Goal: Task Accomplishment & Management: Manage account settings

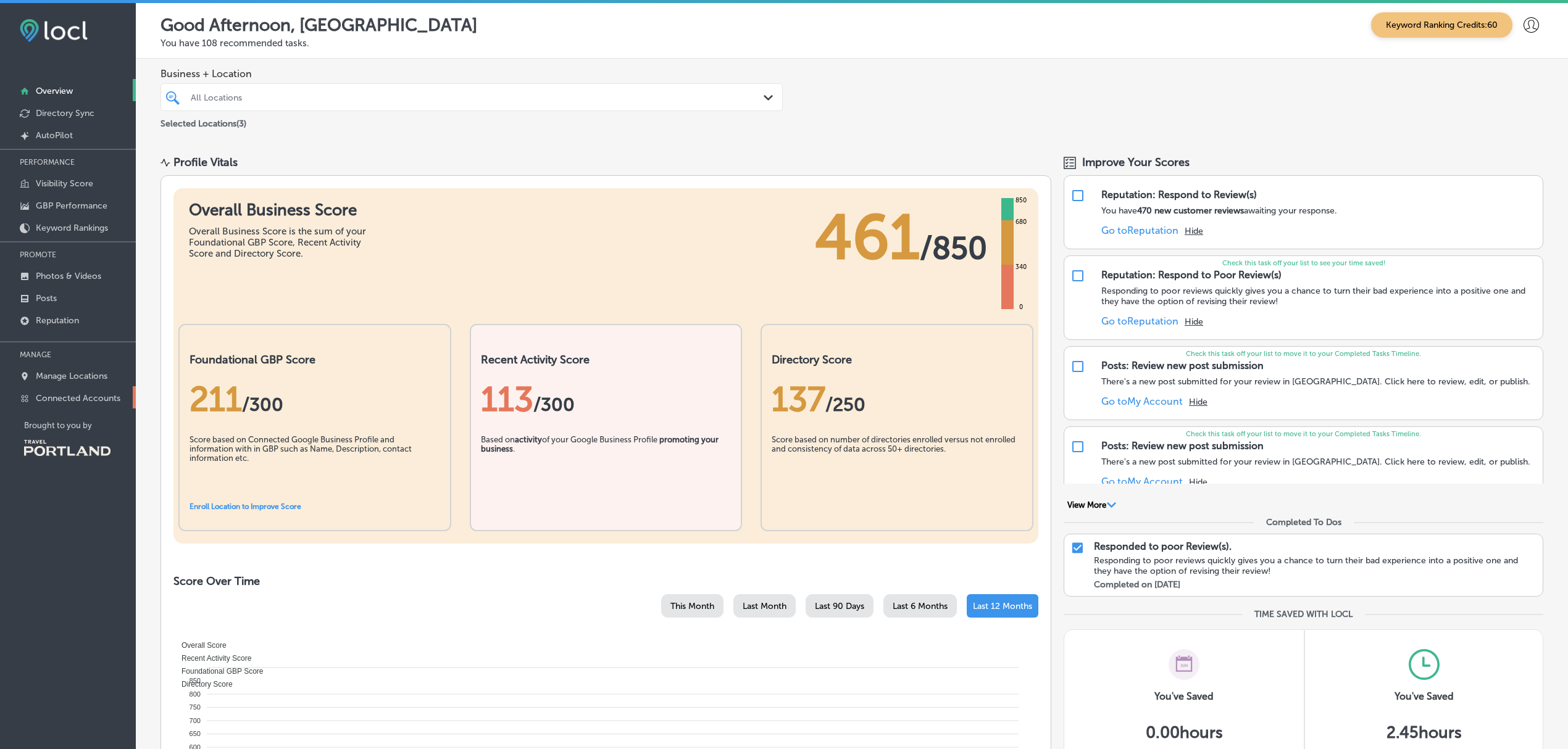
click at [102, 400] on p "Connected Accounts" at bounding box center [78, 398] width 84 height 10
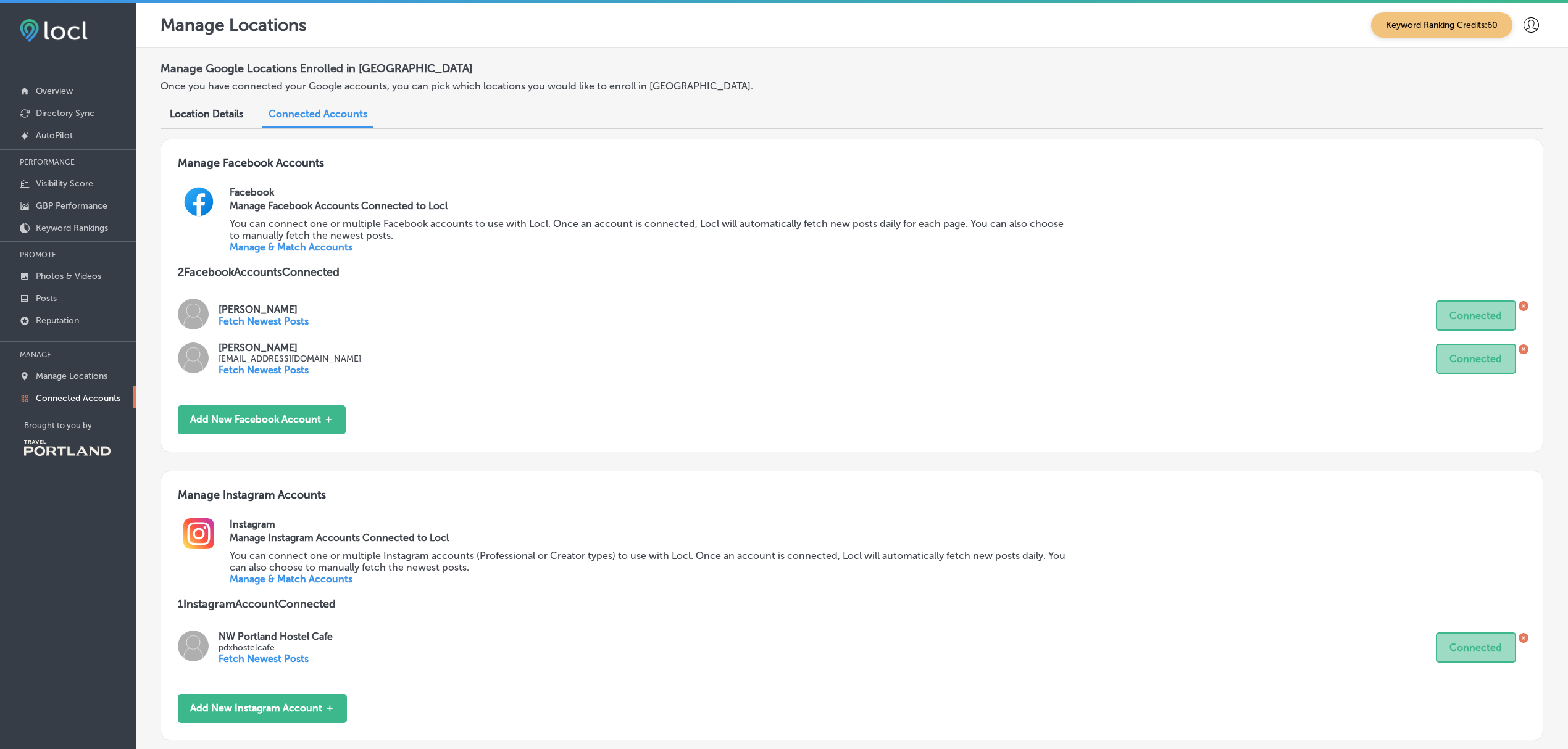
scroll to position [92, 0]
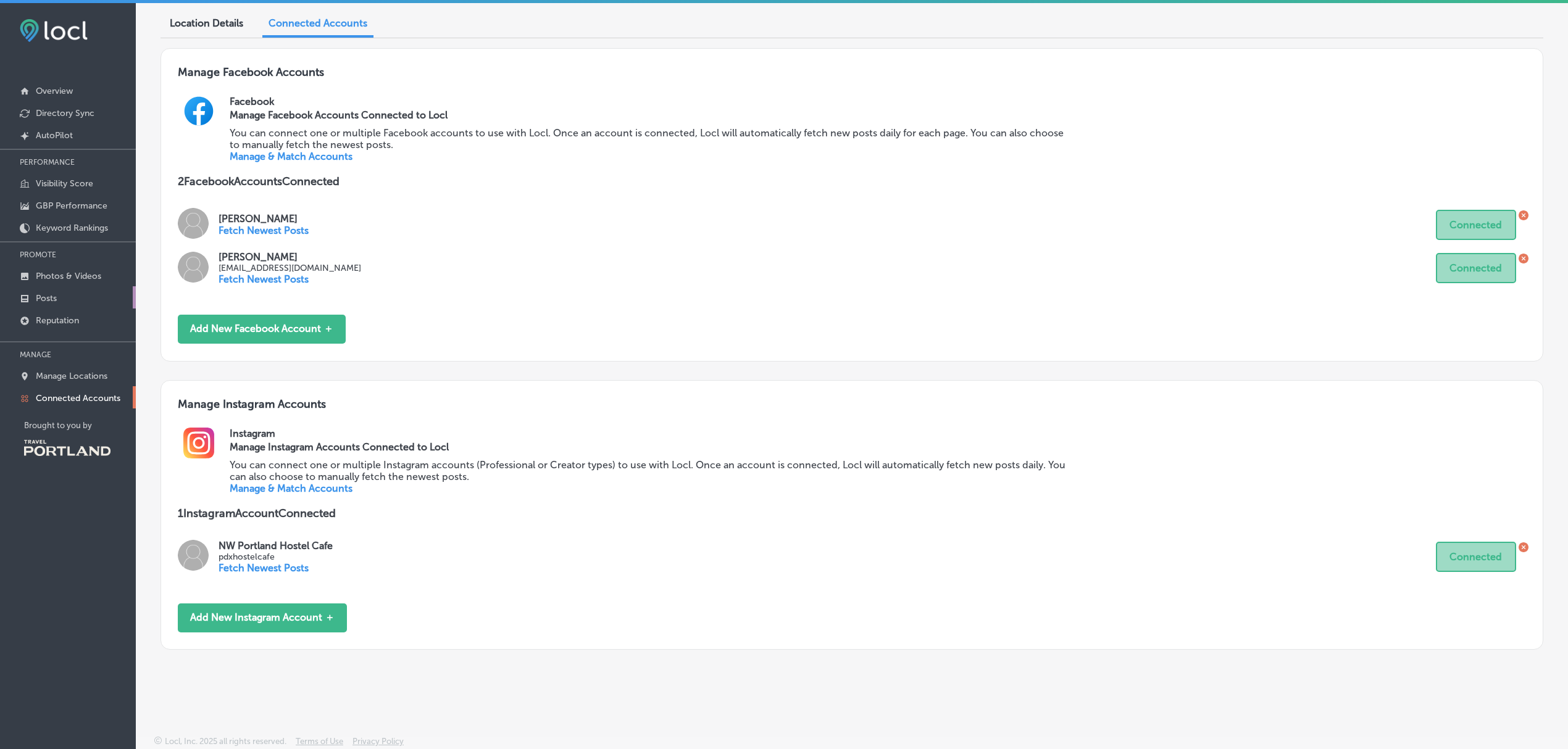
click at [60, 297] on link "Posts" at bounding box center [68, 297] width 136 height 22
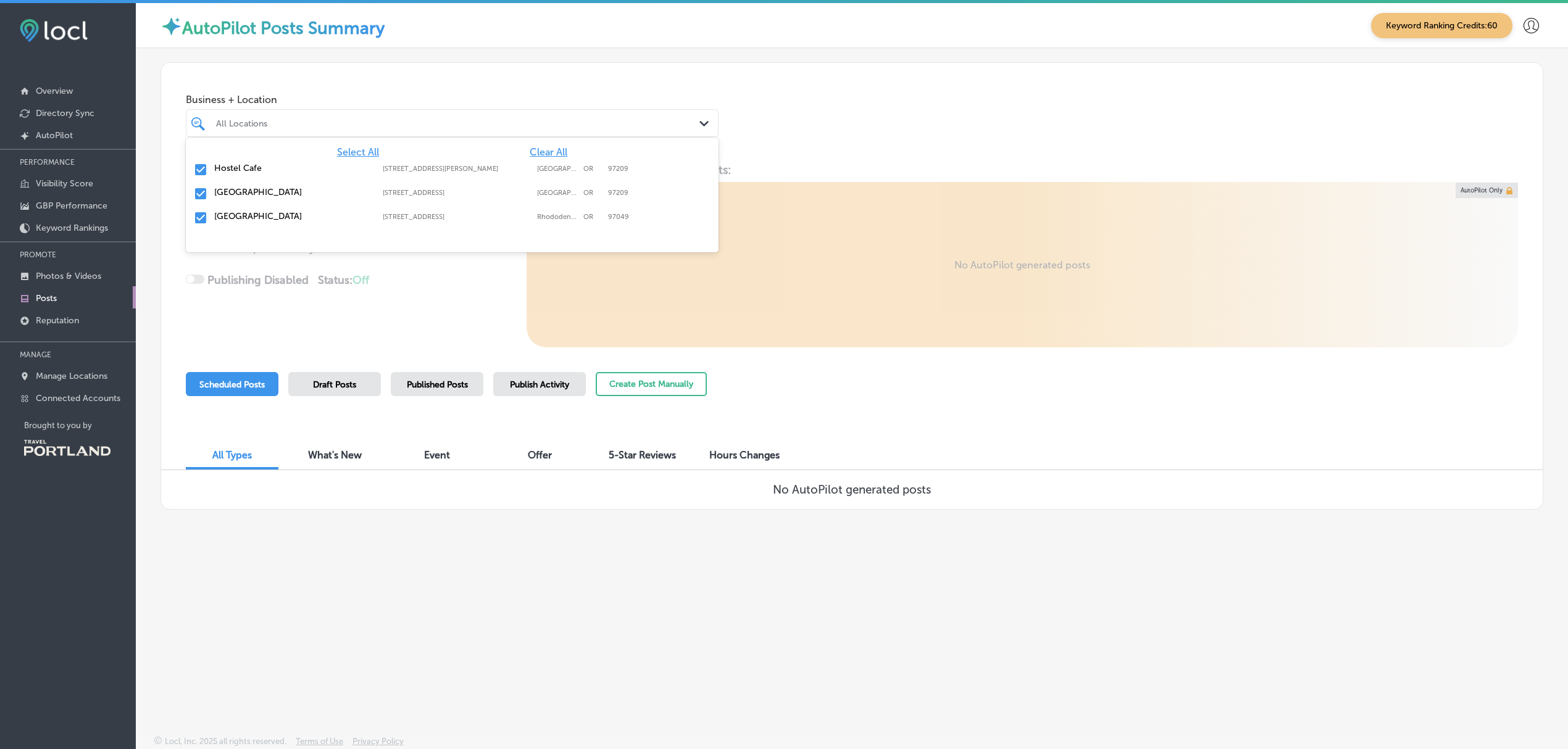
click at [705, 122] on polygon at bounding box center [704, 123] width 9 height 5
click at [201, 174] on input "checkbox" at bounding box center [201, 170] width 15 height 15
click at [201, 186] on input "checkbox" at bounding box center [201, 194] width 15 height 15
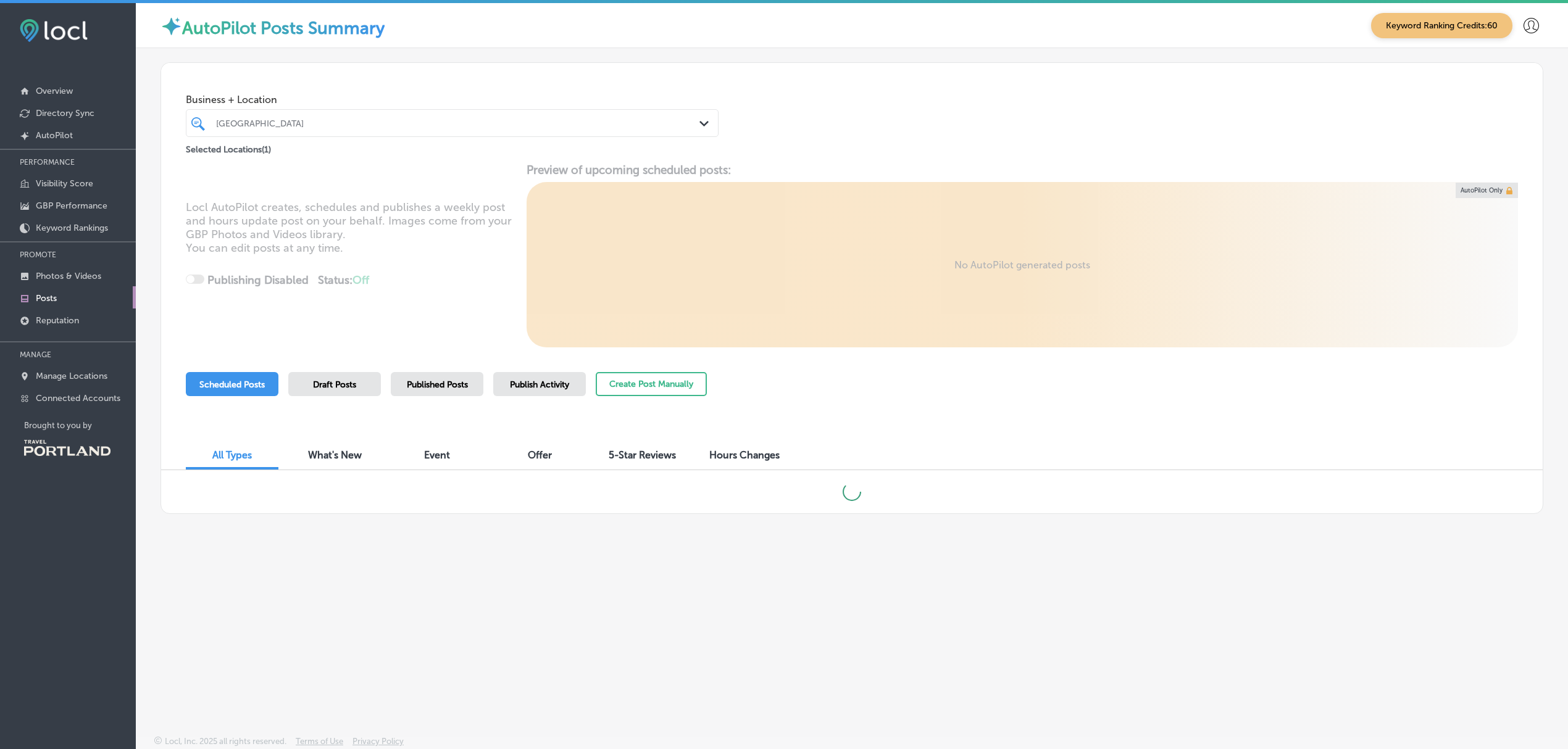
click at [471, 323] on div "Locl AutoPilot creates, schedules and publishes a weekly post and hours update …" at bounding box center [851, 256] width 1382 height 185
click at [431, 386] on span "Published Posts" at bounding box center [438, 385] width 61 height 10
